Goal: Task Accomplishment & Management: Manage account settings

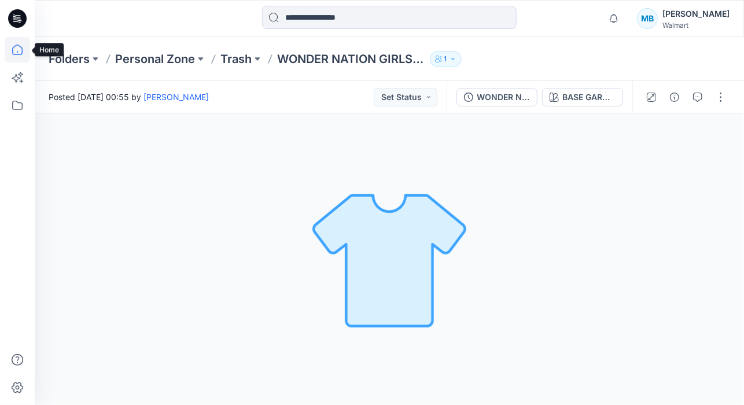
click at [17, 49] on icon at bounding box center [17, 49] width 25 height 25
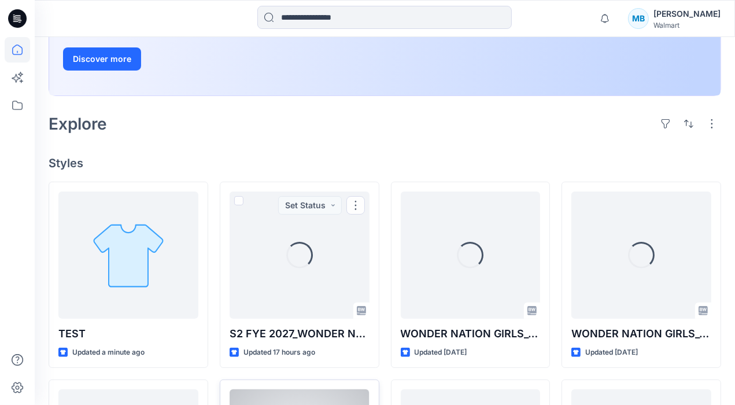
scroll to position [289, 0]
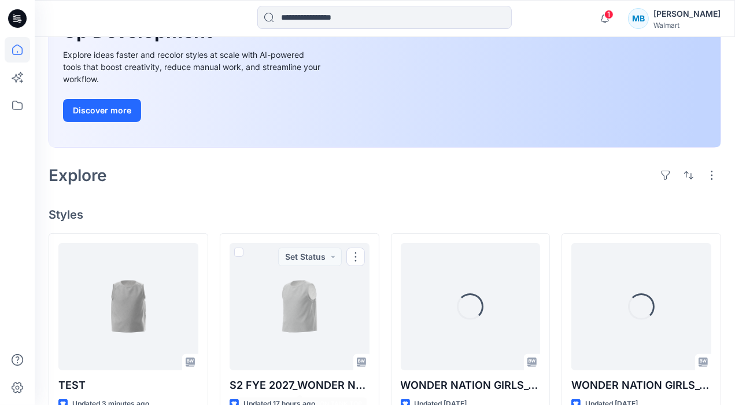
scroll to position [289, 0]
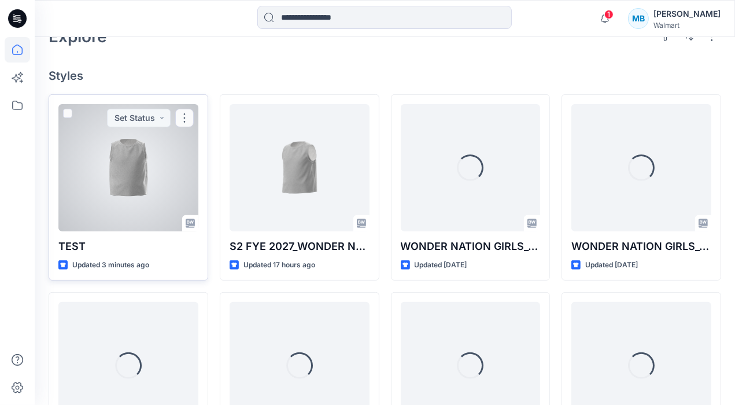
click at [143, 150] on div at bounding box center [128, 167] width 140 height 127
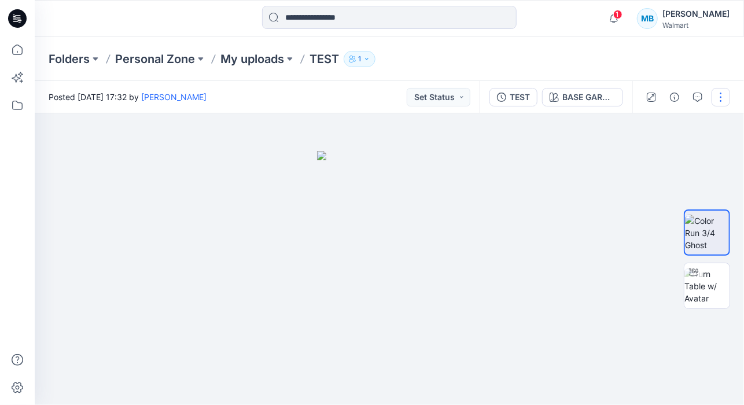
click at [724, 99] on button "button" at bounding box center [720, 97] width 19 height 19
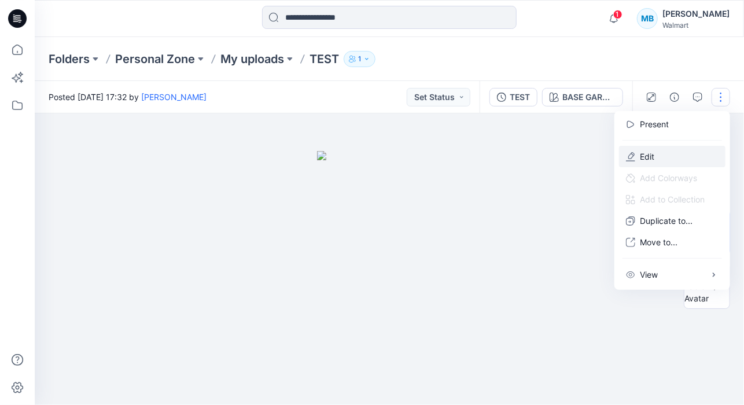
click at [661, 154] on button "Edit" at bounding box center [672, 156] width 106 height 21
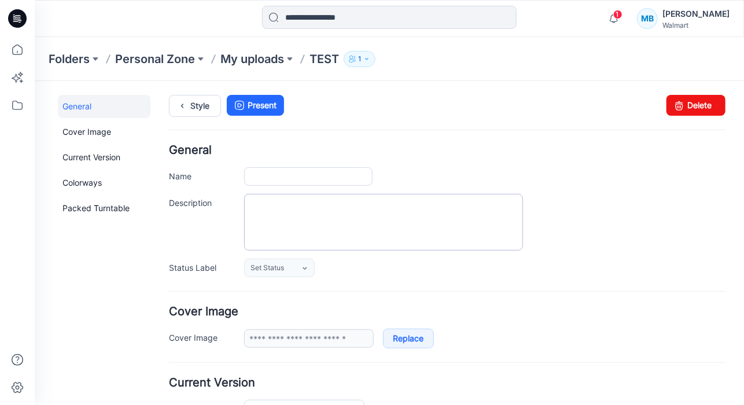
type input "****"
type input "**********"
click at [669, 119] on div "Style Present Changes Saved Delete" at bounding box center [446, 119] width 556 height 50
drag, startPoint x: 679, startPoint y: 101, endPoint x: 452, endPoint y: 130, distance: 229.0
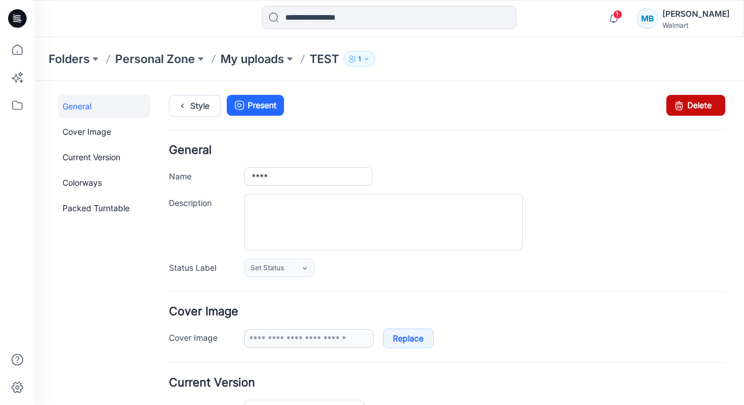
click at [679, 101] on link "Delete" at bounding box center [695, 104] width 59 height 21
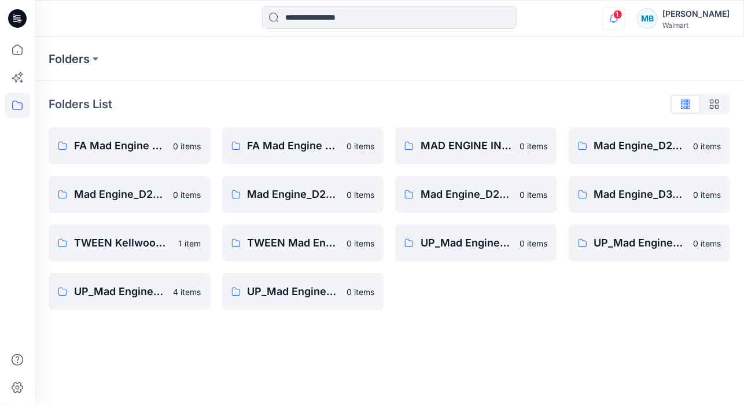
click at [622, 20] on icon "button" at bounding box center [614, 18] width 22 height 23
